Goal: Information Seeking & Learning: Check status

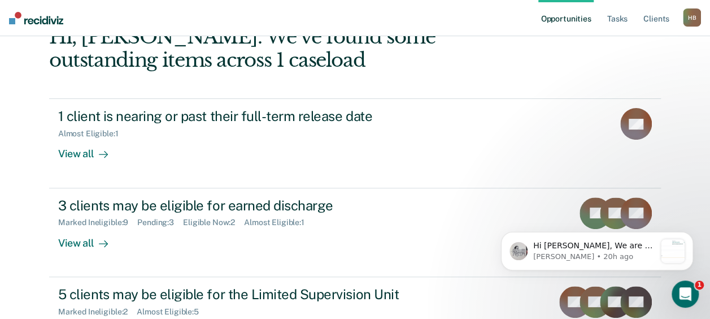
scroll to position [86, 0]
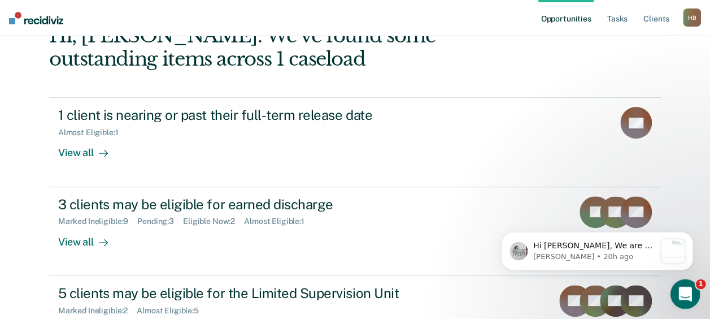
click at [684, 287] on icon "Open Intercom Messenger" at bounding box center [683, 292] width 19 height 19
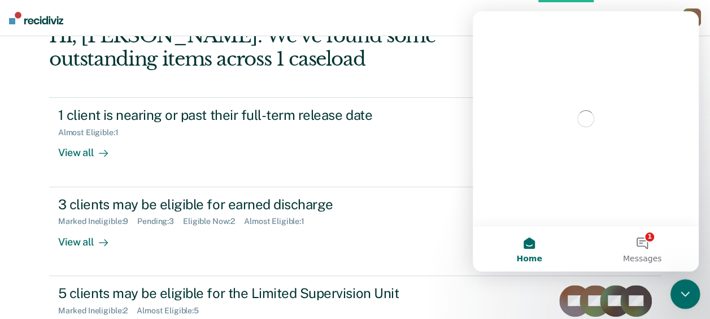
scroll to position [0, 0]
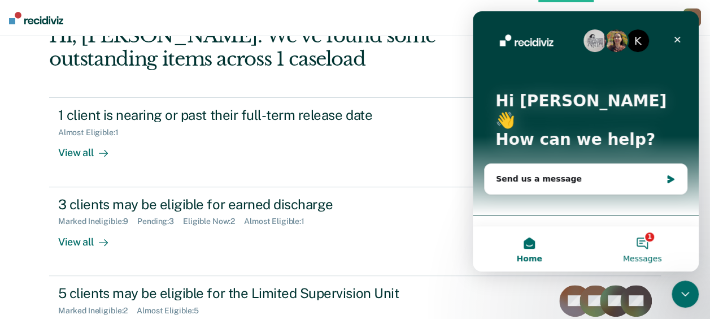
click at [632, 239] on button "1 Messages" at bounding box center [642, 248] width 113 height 45
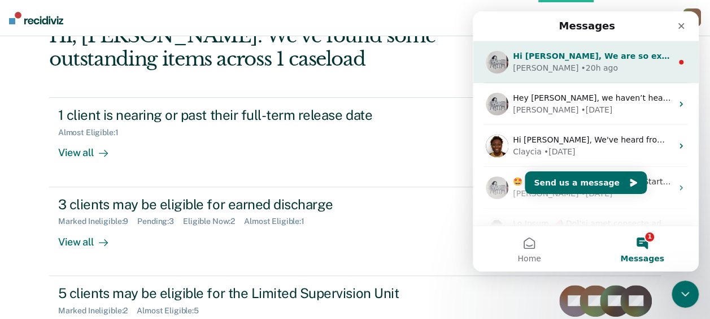
click at [577, 62] on div "[PERSON_NAME] • 20h ago" at bounding box center [592, 68] width 159 height 12
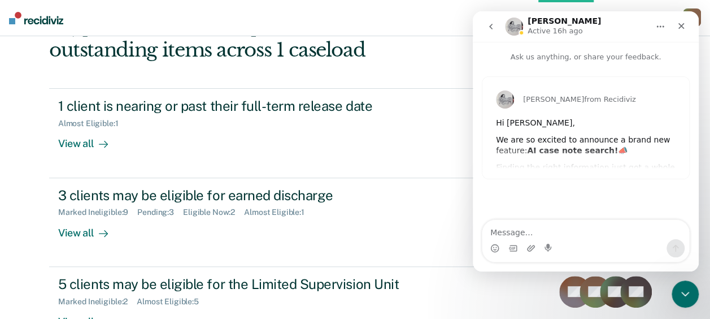
scroll to position [93, 0]
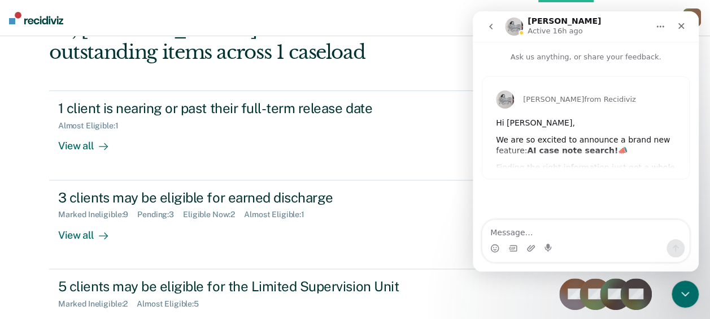
click at [583, 159] on div "[PERSON_NAME] from Recidiviz Hi [PERSON_NAME], We are so excited to announce a …" at bounding box center [585, 128] width 207 height 102
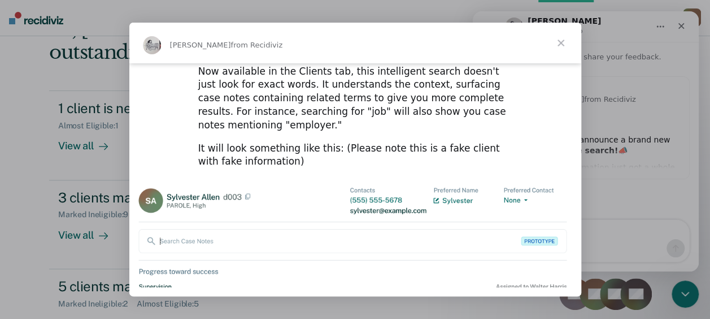
scroll to position [199, 0]
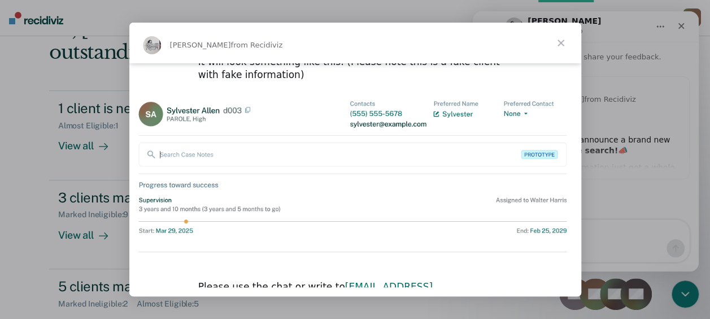
click at [560, 38] on span "Close" at bounding box center [560, 43] width 41 height 41
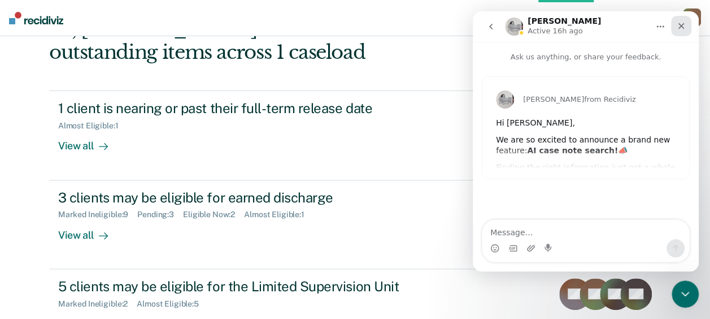
click at [679, 33] on div "Close" at bounding box center [681, 26] width 20 height 20
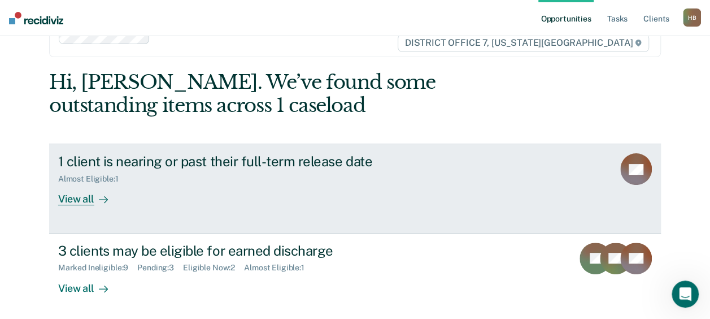
scroll to position [0, 0]
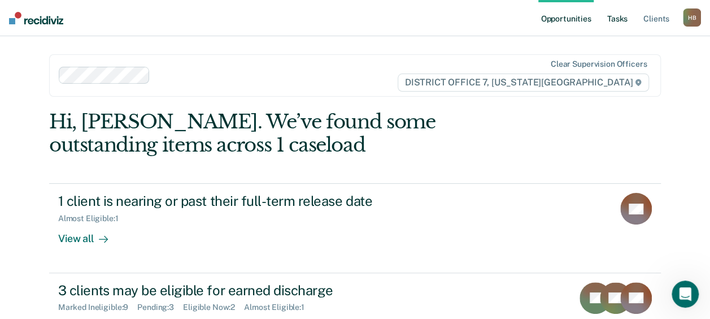
click at [610, 18] on link "Tasks" at bounding box center [617, 18] width 25 height 36
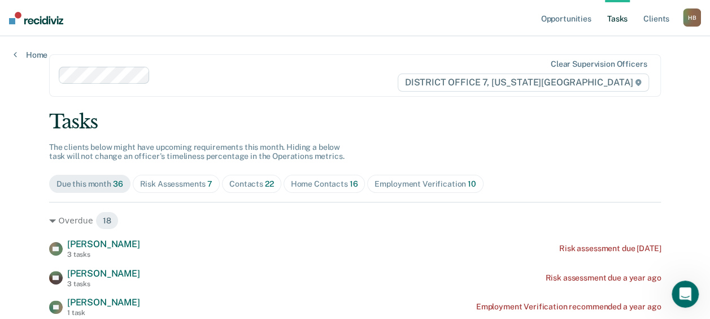
click at [162, 189] on span "Risk Assessments 7" at bounding box center [177, 184] width 88 height 18
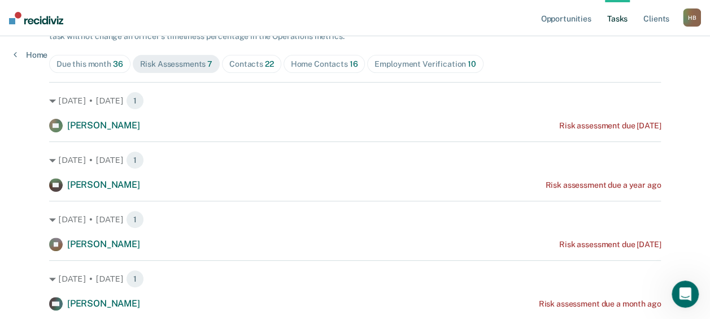
scroll to position [120, 0]
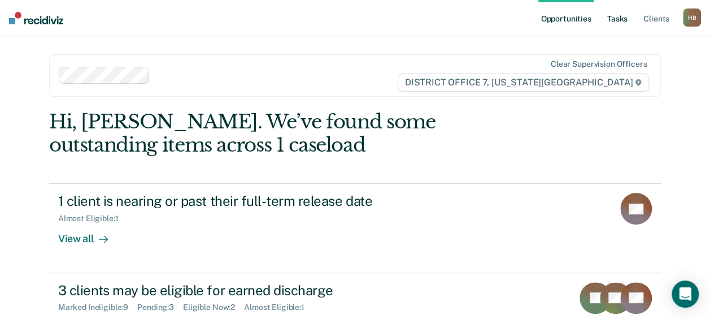
click at [627, 19] on link "Tasks" at bounding box center [617, 18] width 25 height 36
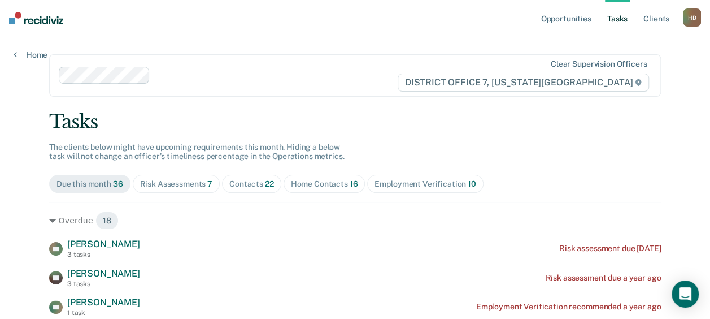
click at [184, 186] on div "Risk Assessments 7" at bounding box center [176, 184] width 73 height 10
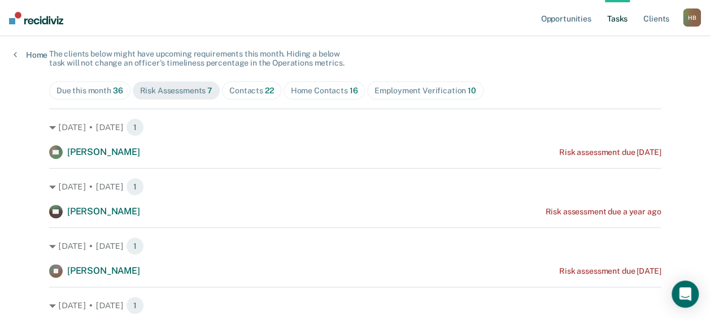
scroll to position [93, 0]
click at [247, 91] on div "Contacts 22" at bounding box center [251, 91] width 45 height 10
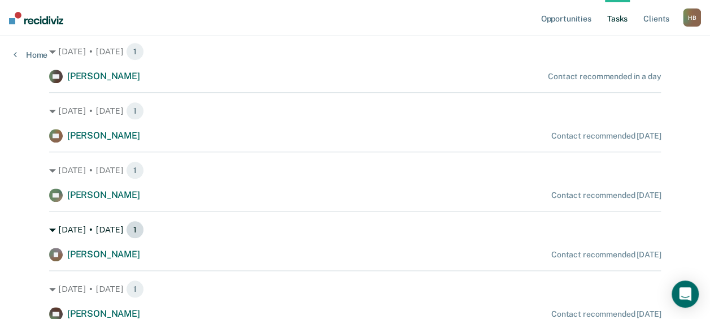
scroll to position [443, 0]
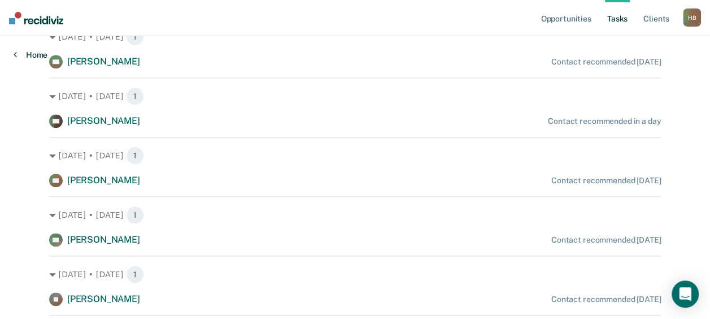
click at [30, 55] on link "Home" at bounding box center [31, 55] width 34 height 10
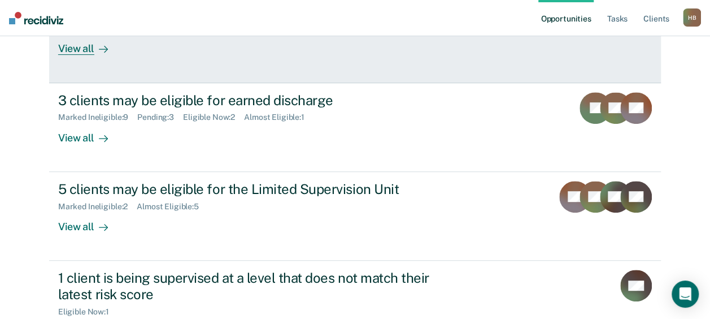
scroll to position [193, 0]
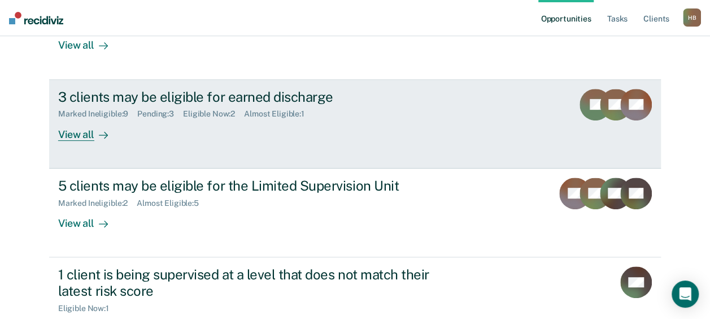
click at [88, 136] on div "View all" at bounding box center [89, 130] width 63 height 22
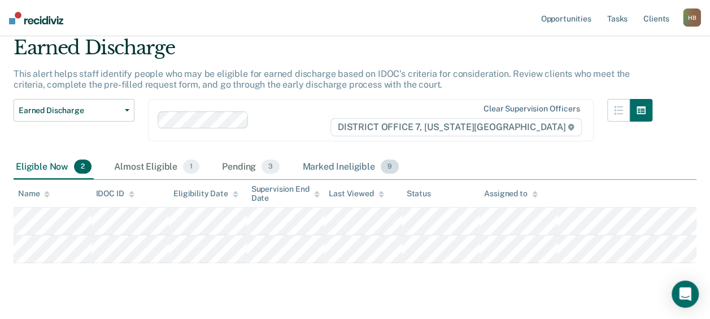
scroll to position [67, 0]
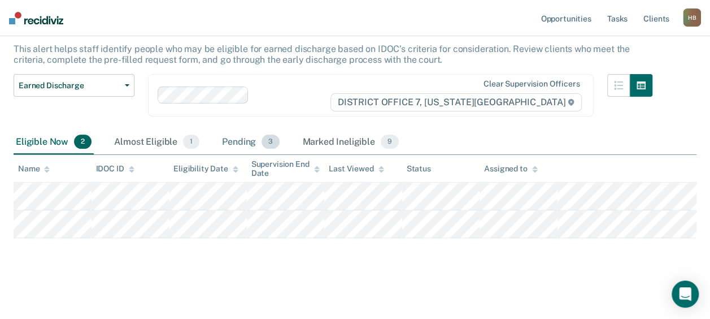
click at [251, 144] on div "Pending 3" at bounding box center [251, 142] width 62 height 25
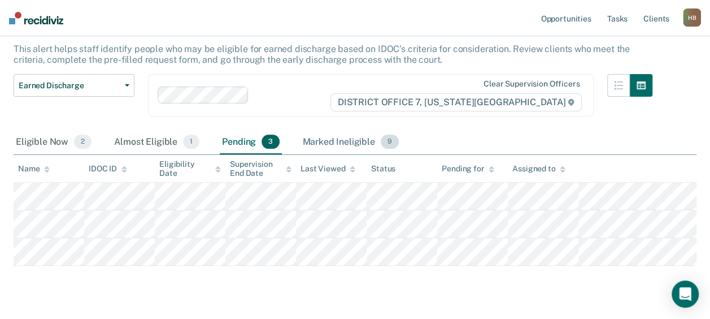
click at [333, 143] on div "Marked Ineligible 9" at bounding box center [350, 142] width 101 height 25
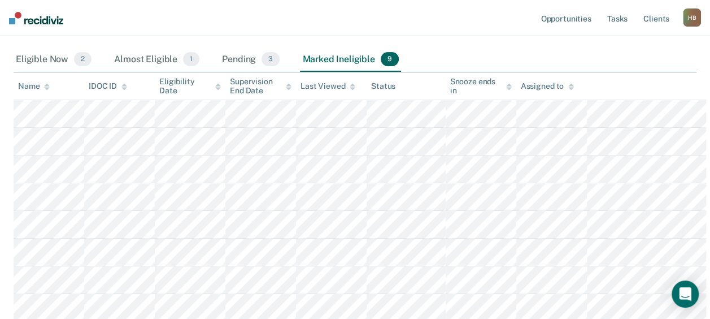
scroll to position [134, 0]
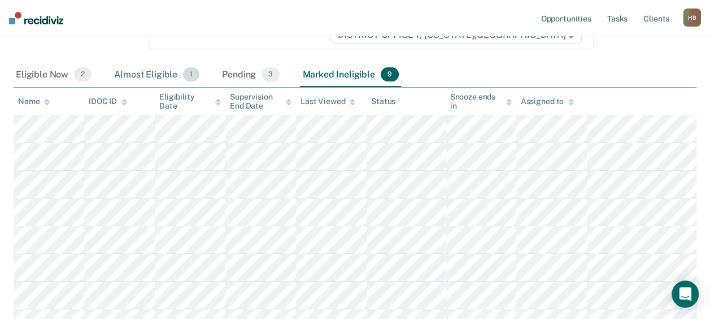
click at [143, 73] on div "Almost Eligible 1" at bounding box center [157, 75] width 90 height 25
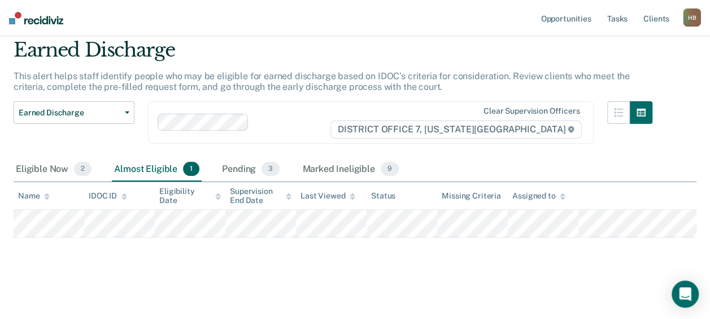
scroll to position [0, 0]
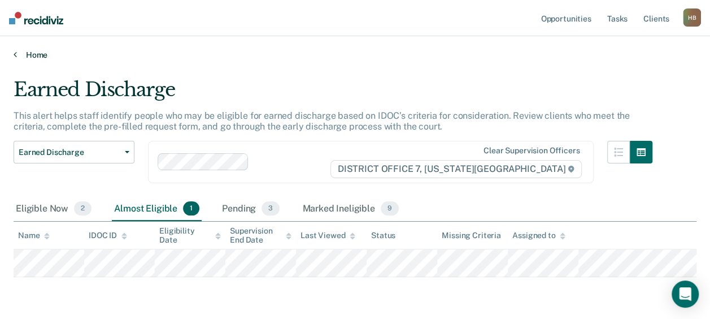
click at [28, 54] on link "Home" at bounding box center [355, 55] width 683 height 10
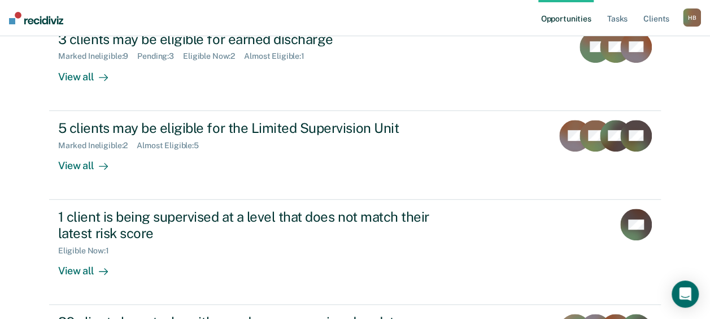
scroll to position [255, 0]
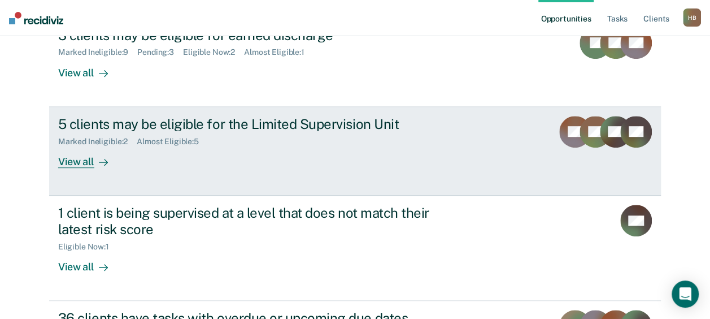
click at [78, 159] on div "View all" at bounding box center [89, 157] width 63 height 22
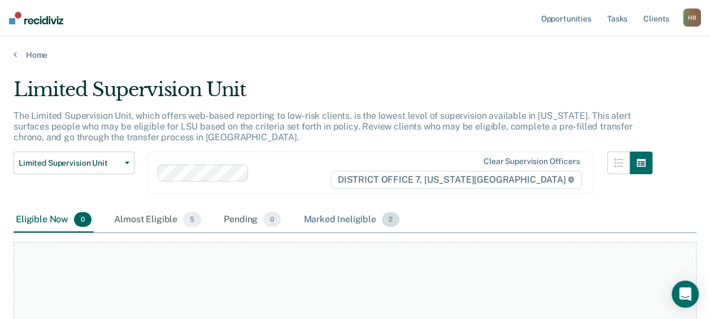
click at [330, 221] on div "Marked Ineligible 2" at bounding box center [351, 219] width 101 height 25
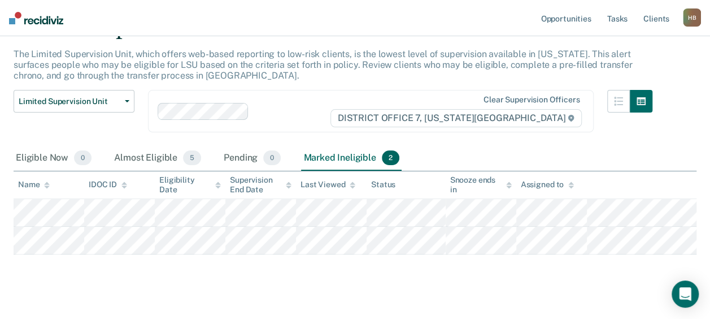
scroll to position [64, 0]
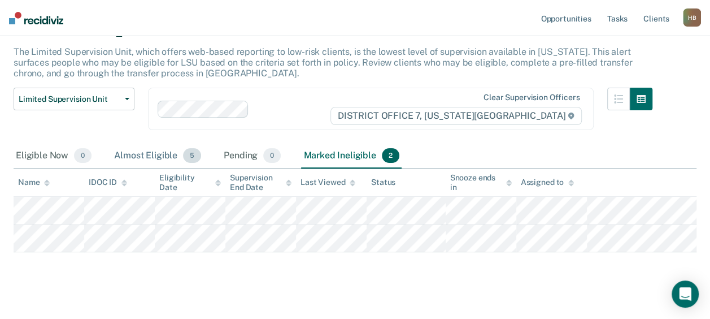
click at [145, 155] on div "Almost Eligible 5" at bounding box center [157, 155] width 91 height 25
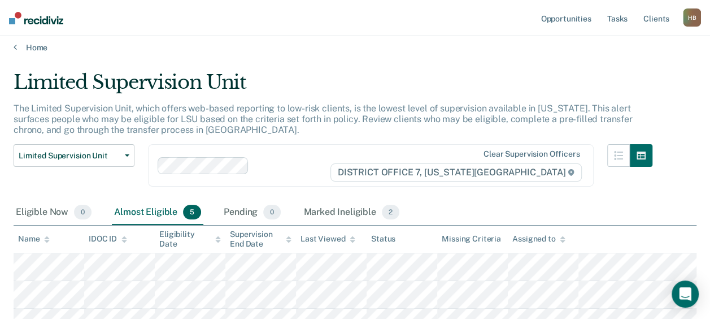
scroll to position [0, 0]
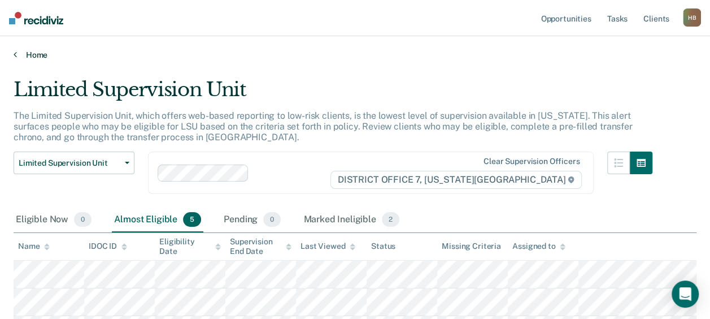
click at [20, 53] on link "Home" at bounding box center [355, 55] width 683 height 10
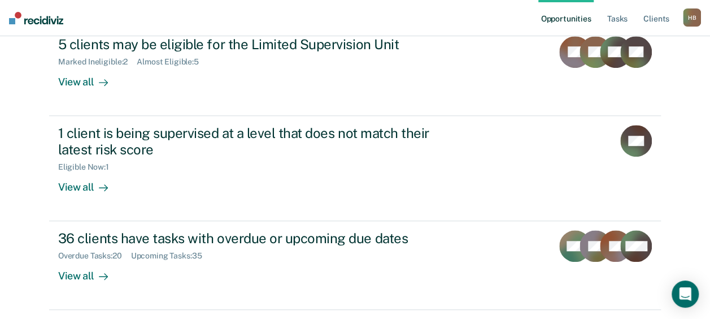
scroll to position [335, 0]
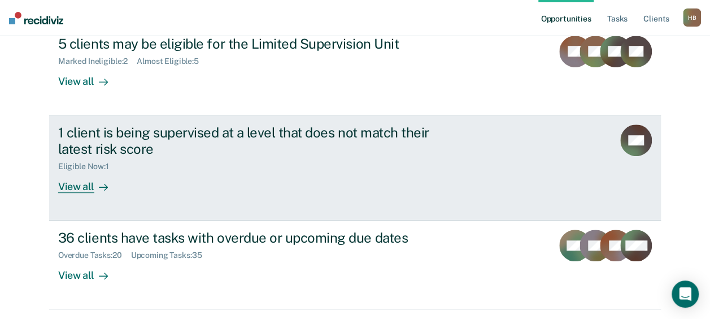
click at [74, 178] on div "View all" at bounding box center [89, 182] width 63 height 22
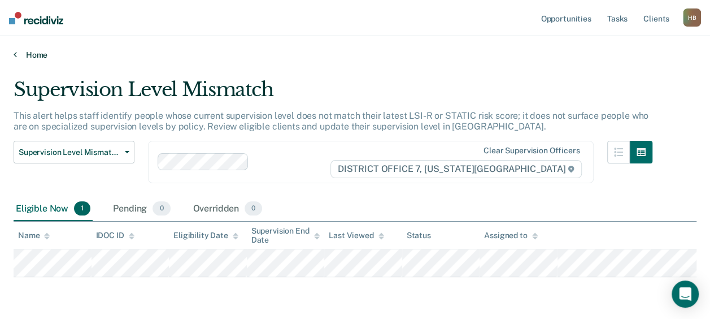
click at [23, 53] on link "Home" at bounding box center [355, 55] width 683 height 10
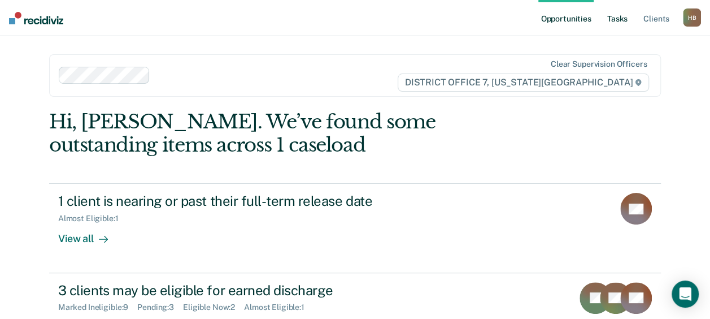
click at [625, 21] on link "Tasks" at bounding box center [617, 18] width 25 height 36
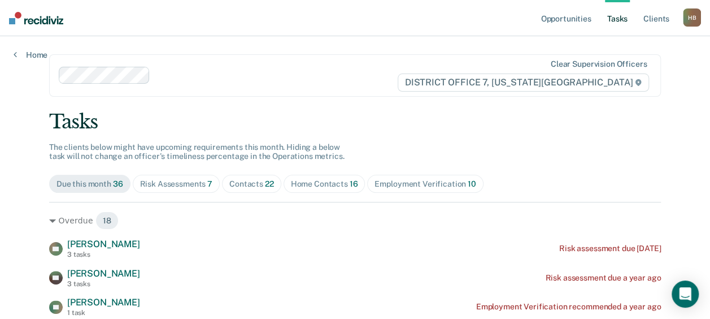
click at [323, 186] on div "Home Contacts 16" at bounding box center [324, 184] width 67 height 10
